Goal: Check status

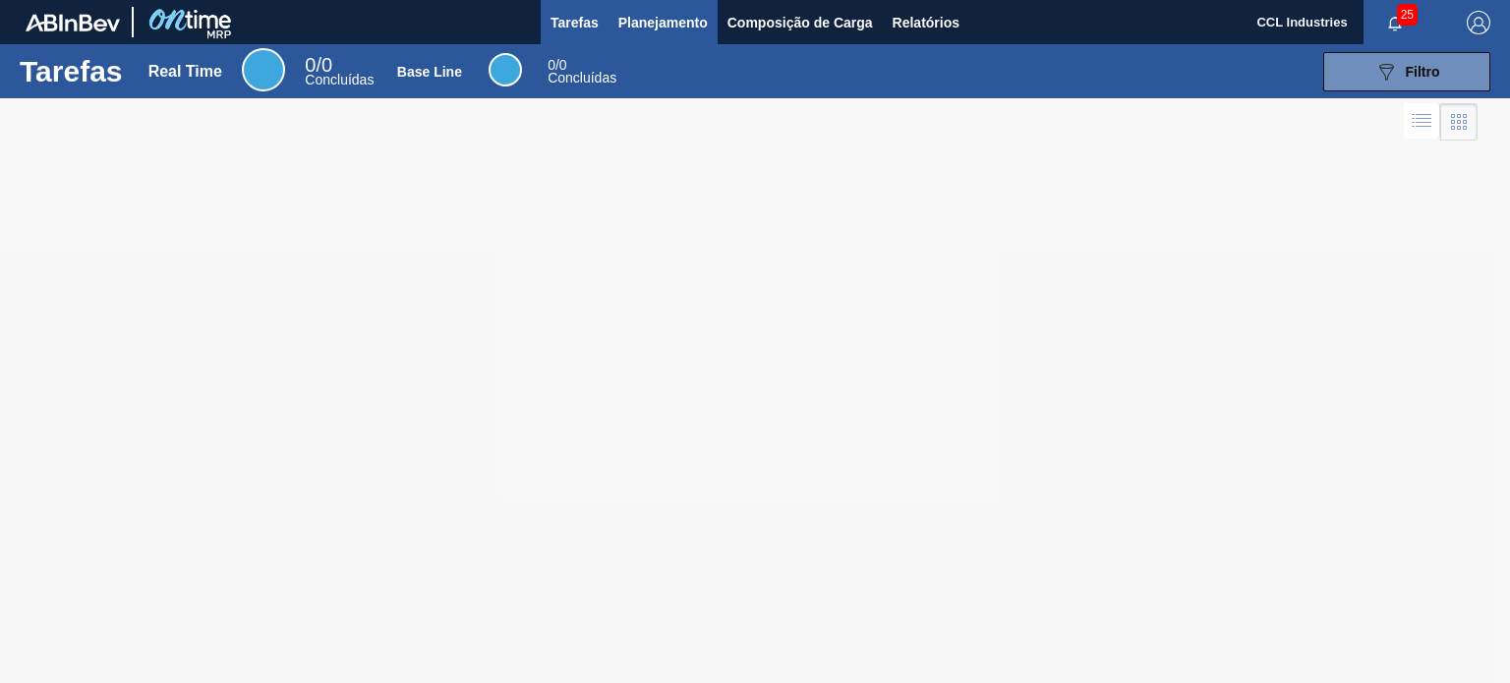
click at [650, 22] on span "Planejamento" at bounding box center [662, 23] width 89 height 24
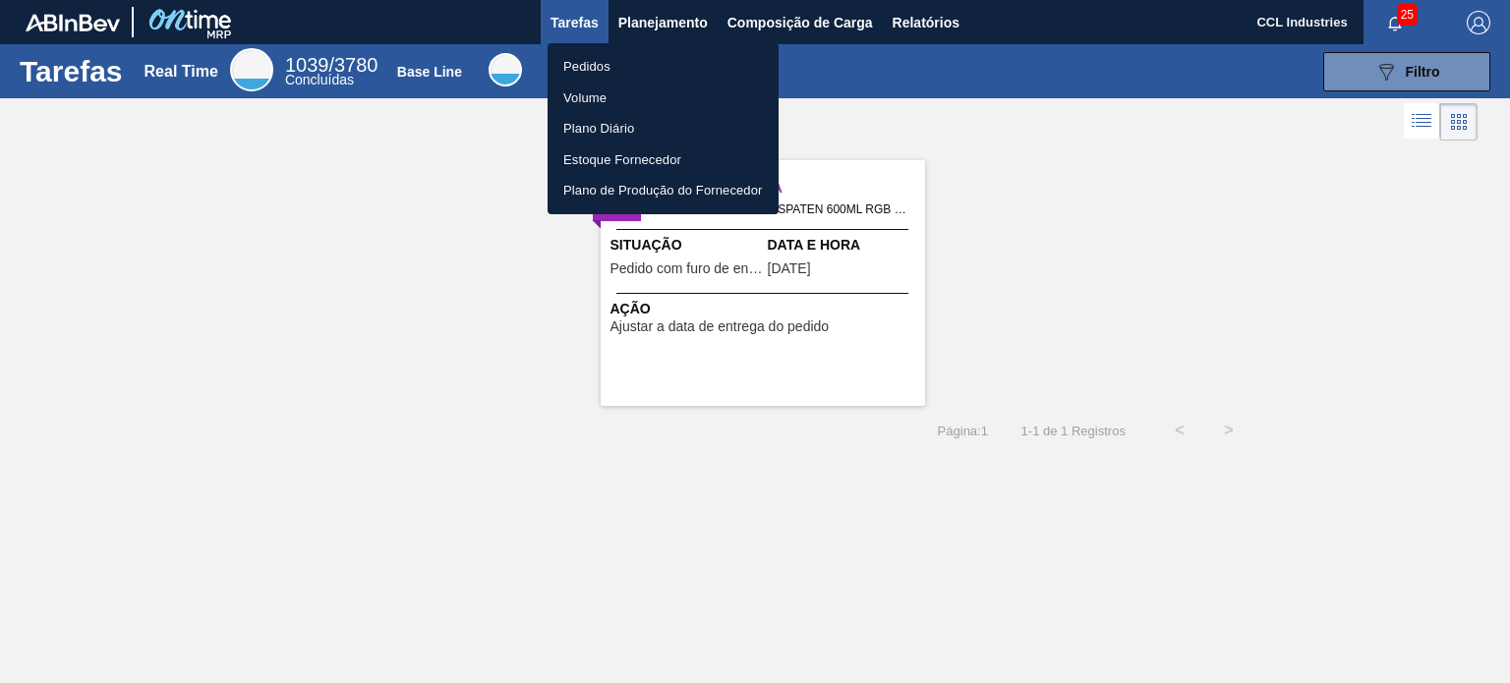
click at [624, 76] on li "Pedidos" at bounding box center [663, 66] width 231 height 31
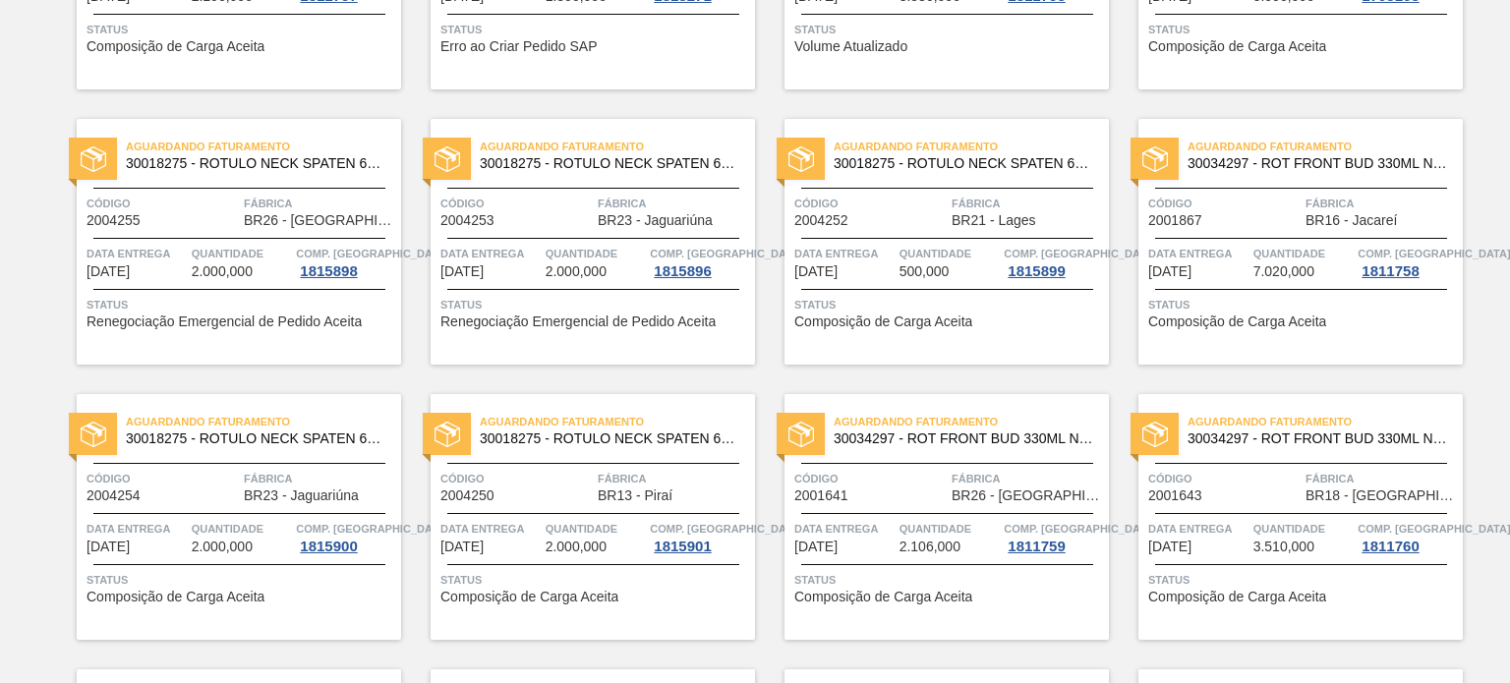
scroll to position [482, 0]
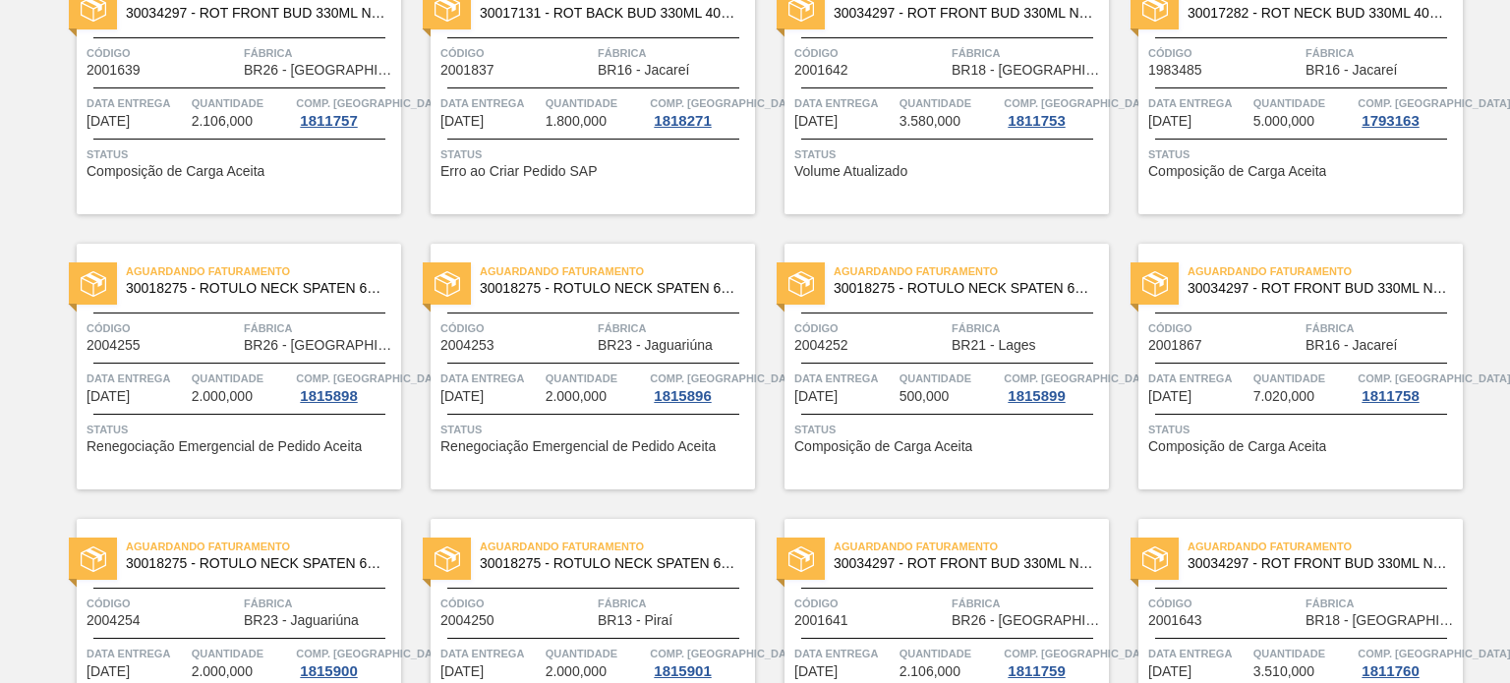
click at [523, 124] on div "Data entrega [DATE]" at bounding box center [490, 110] width 100 height 35
